Goal: Task Accomplishment & Management: Complete application form

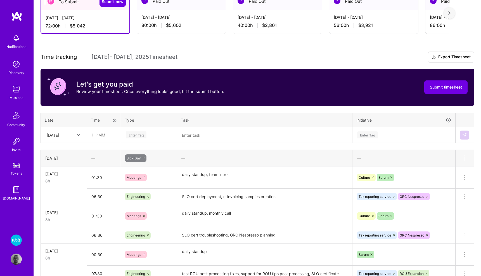
scroll to position [133, 0]
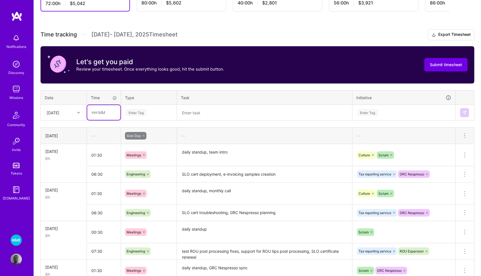
click at [101, 115] on input "text" at bounding box center [103, 112] width 33 height 15
type input "01:30"
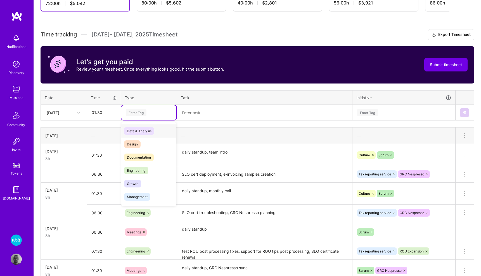
click at [143, 111] on div "Enter Tag" at bounding box center [136, 112] width 21 height 9
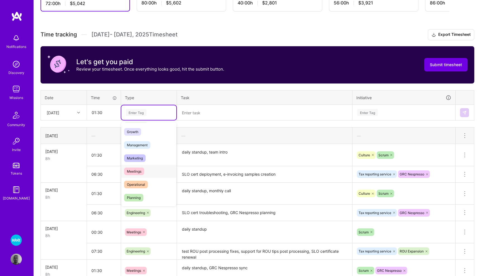
scroll to position [53, 0]
click at [140, 170] on span "Meetings" at bounding box center [134, 170] width 20 height 8
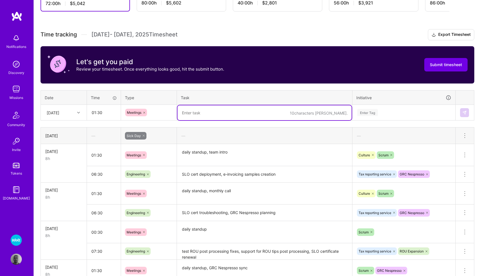
click at [212, 110] on textarea at bounding box center [265, 112] width 174 height 15
type textarea "d"
type textarea "daily standup, team meet"
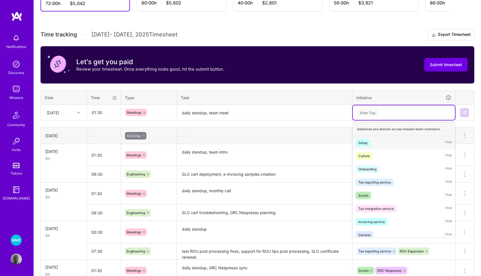
click at [365, 113] on div "Enter Tag" at bounding box center [368, 112] width 21 height 9
click at [362, 190] on div "Scrum Hide" at bounding box center [404, 195] width 102 height 13
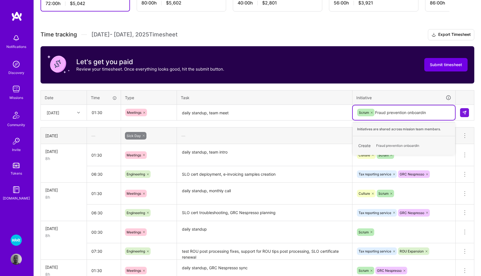
type input "Fraud prevention onboarding"
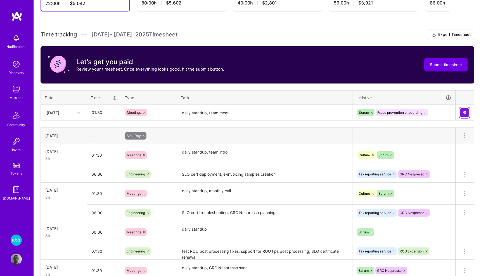
click at [463, 114] on img at bounding box center [465, 112] width 4 height 4
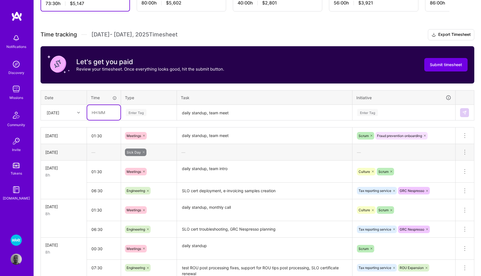
click at [101, 116] on input "text" at bounding box center [103, 112] width 33 height 15
type input "06:30"
click at [139, 110] on div "Enter Tag" at bounding box center [136, 112] width 21 height 9
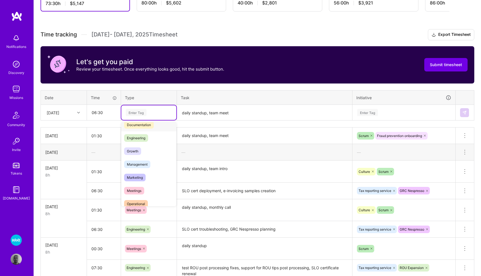
scroll to position [34, 0]
click at [136, 187] on span "Meetings" at bounding box center [134, 189] width 20 height 8
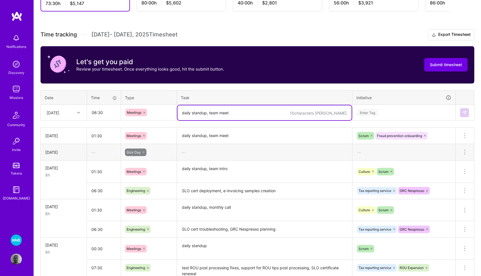
click at [203, 112] on textarea "daily standup, team meet" at bounding box center [265, 112] width 174 height 15
type textarea "SVN certificate updates testing, team onboarding activities"
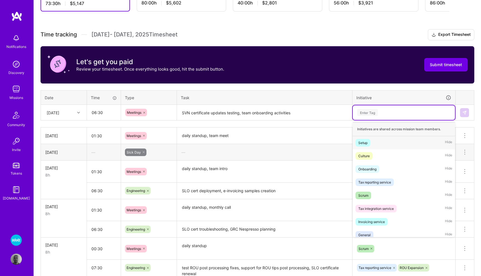
click at [366, 112] on div "Enter Tag" at bounding box center [368, 112] width 21 height 9
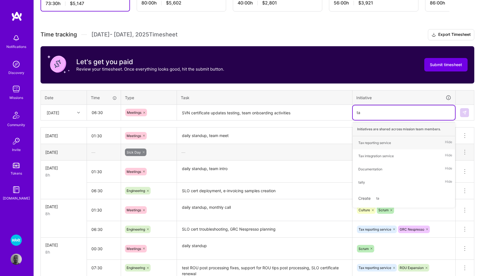
type input "tax"
click at [373, 143] on div "Tax reporting service" at bounding box center [375, 143] width 33 height 6
type input "Fra"
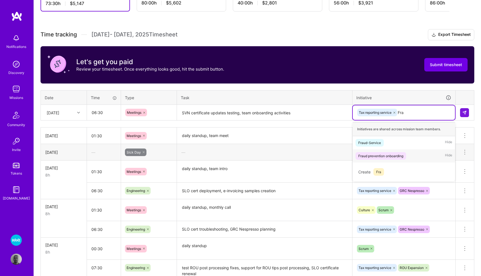
click at [395, 155] on div "Fraud prevention onboarding" at bounding box center [381, 156] width 45 height 6
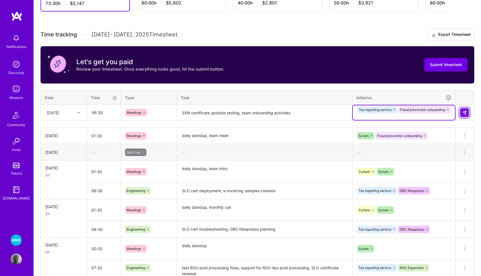
click at [466, 111] on img at bounding box center [465, 112] width 4 height 4
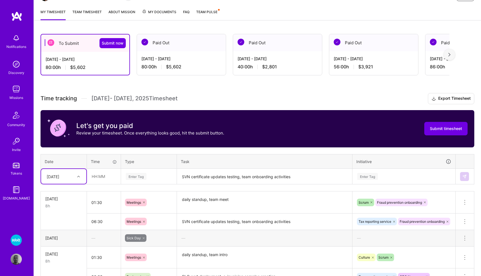
scroll to position [66, 0]
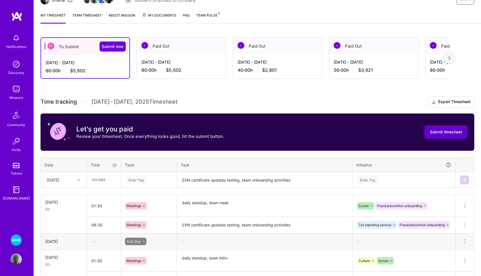
click at [437, 132] on span "Submit timesheet" at bounding box center [446, 132] width 32 height 6
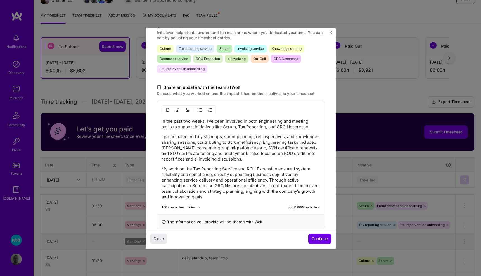
scroll to position [150, 0]
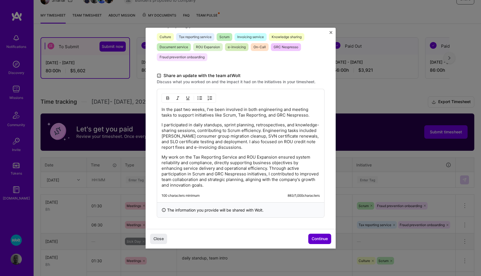
click at [316, 238] on span "Continue" at bounding box center [320, 239] width 16 height 6
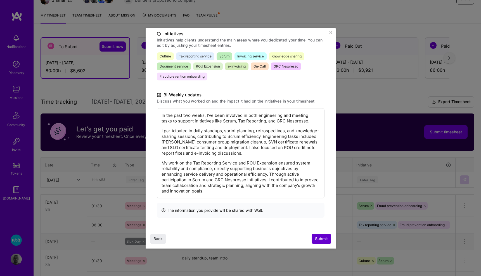
scroll to position [75, 0]
click at [316, 238] on span "Submit" at bounding box center [321, 239] width 13 height 6
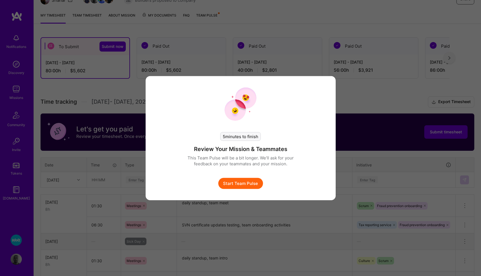
click at [253, 184] on button "Start Team Pulse" at bounding box center [240, 182] width 45 height 11
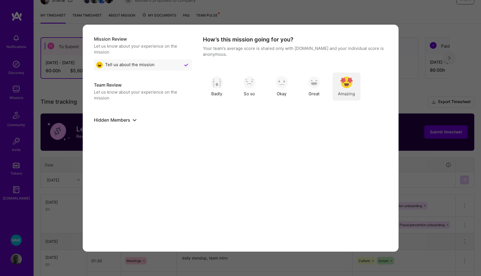
click at [343, 86] on img "modal" at bounding box center [347, 82] width 12 height 12
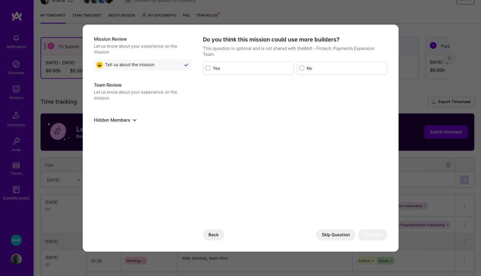
click at [334, 232] on button "Skip Question" at bounding box center [335, 234] width 39 height 11
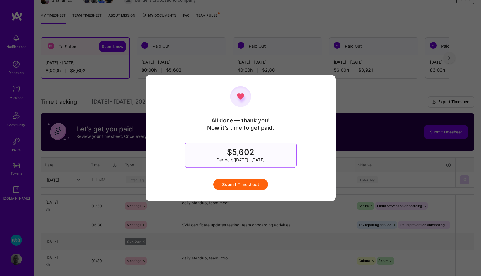
click at [251, 184] on button "Submit Timesheet" at bounding box center [240, 183] width 55 height 11
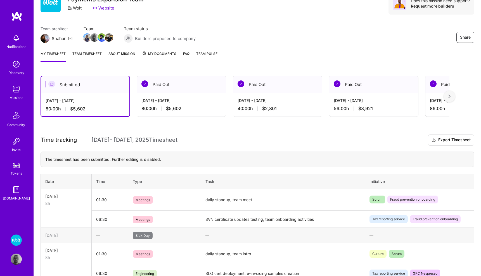
scroll to position [29, 0]
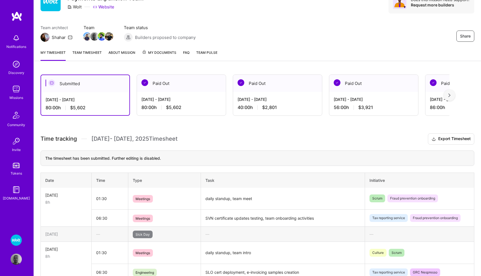
click at [98, 53] on link "Team timesheet" at bounding box center [86, 55] width 29 height 11
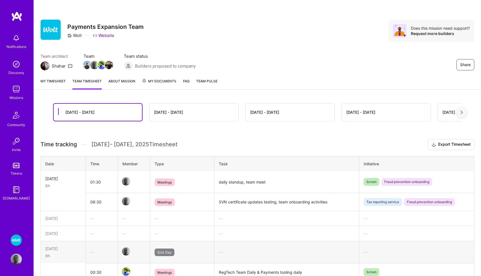
click at [59, 80] on link "My timesheet" at bounding box center [53, 83] width 25 height 11
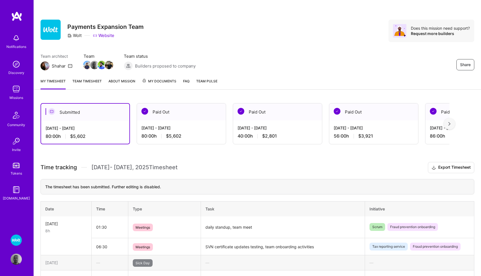
click at [149, 84] on span "My Documents" at bounding box center [159, 81] width 34 height 6
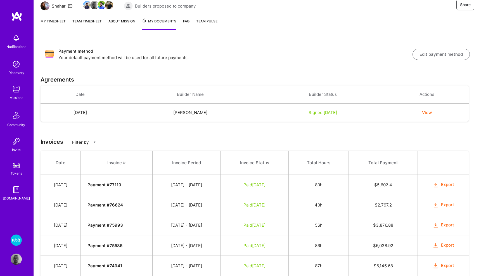
scroll to position [60, 0]
